Goal: Find specific page/section: Find specific page/section

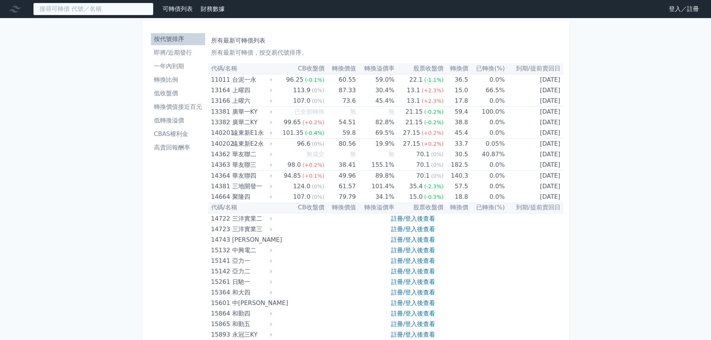
click at [78, 12] on input at bounding box center [93, 9] width 120 height 13
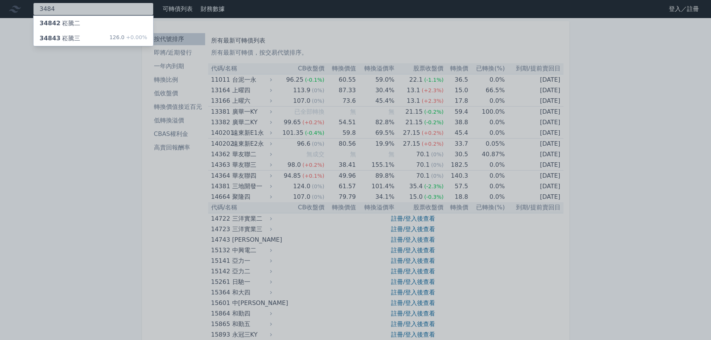
type input "3484"
click at [84, 25] on div "34842 崧騰二" at bounding box center [93, 23] width 120 height 15
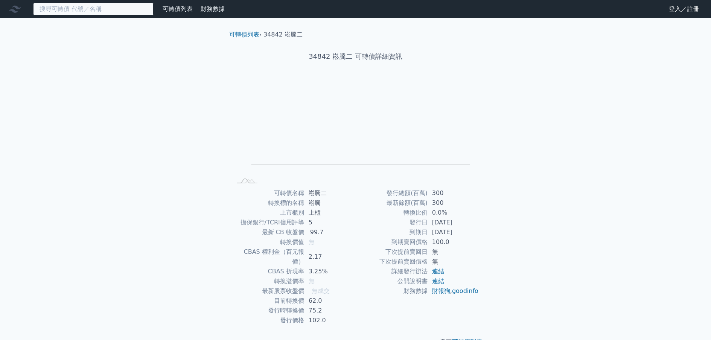
click at [74, 8] on input at bounding box center [93, 9] width 120 height 13
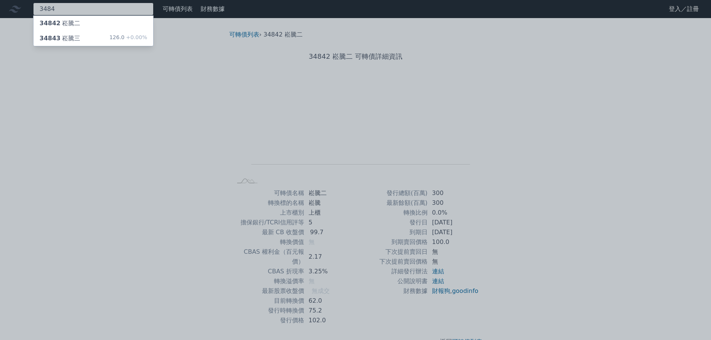
type input "3484"
click at [64, 38] on div "34843 崧騰三" at bounding box center [60, 38] width 41 height 9
